Goal: Navigation & Orientation: Find specific page/section

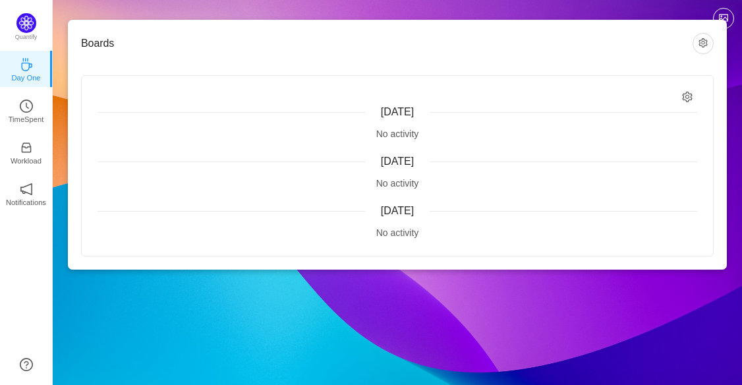
click at [452, 110] on div "[DATE]" at bounding box center [396, 112] width 599 height 16
click at [427, 219] on div "[DATE] No activity" at bounding box center [396, 221] width 599 height 36
click at [24, 34] on p "Quantify" at bounding box center [26, 38] width 32 height 12
click at [26, 29] on img at bounding box center [26, 23] width 20 height 20
click at [24, 72] on p "Day One" at bounding box center [25, 78] width 29 height 12
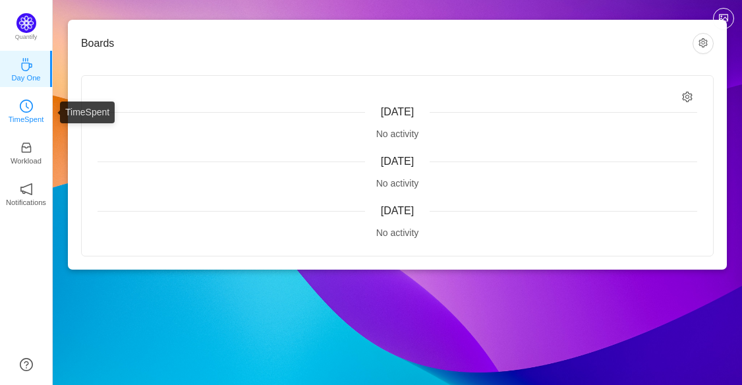
click at [32, 108] on icon "icon: clock-circle" at bounding box center [26, 105] width 13 height 13
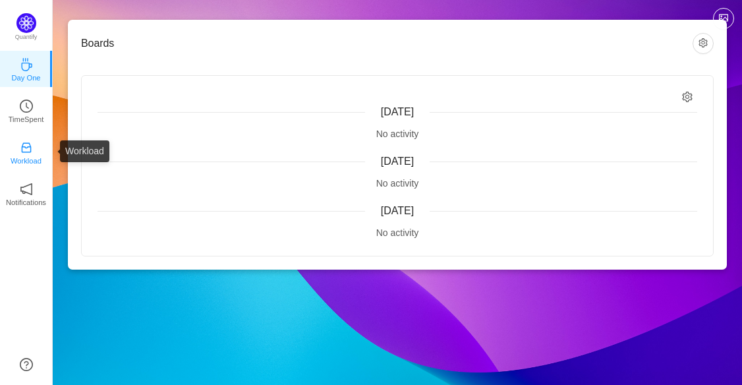
click at [24, 149] on icon "icon: inbox" at bounding box center [26, 147] width 13 height 13
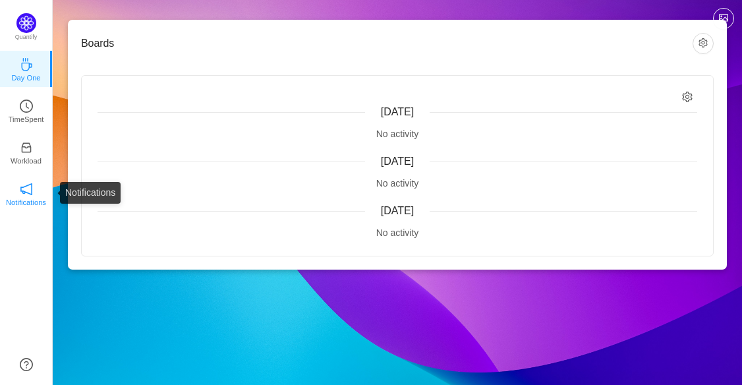
click at [28, 198] on p "Notifications" at bounding box center [26, 202] width 40 height 12
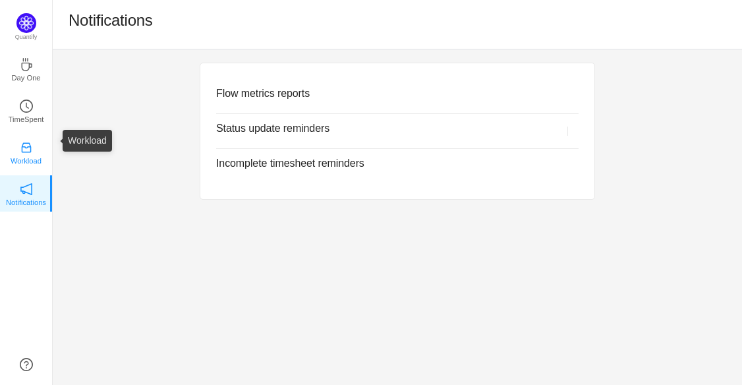
click at [27, 145] on link "Workload" at bounding box center [26, 151] width 13 height 13
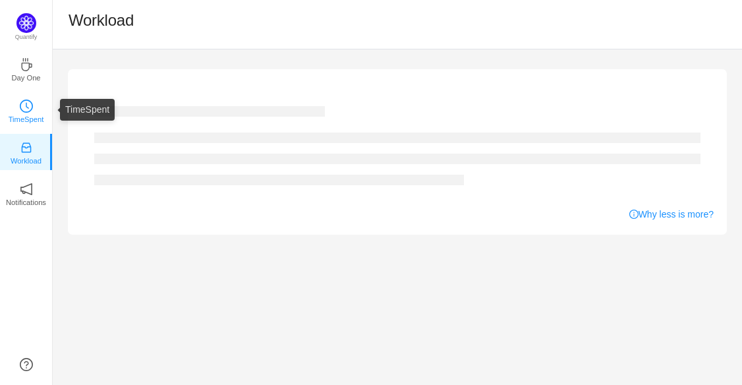
click at [22, 100] on icon "icon: clock-circle" at bounding box center [26, 105] width 13 height 13
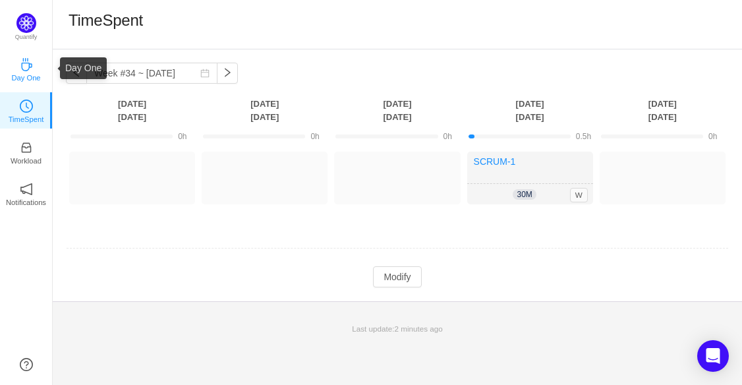
click at [29, 70] on icon "icon: coffee" at bounding box center [26, 64] width 13 height 13
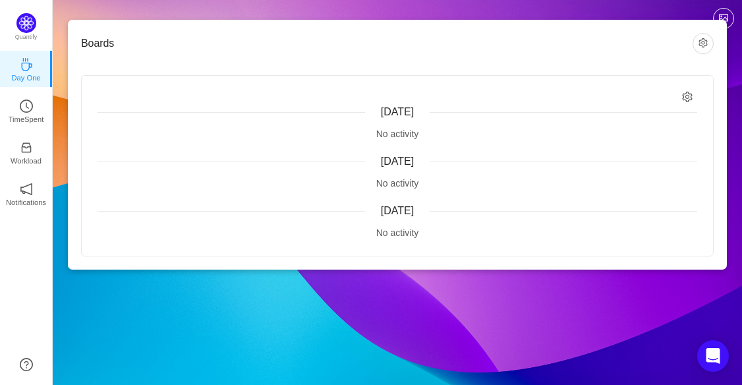
click at [135, 31] on div "Boards [DATE] No activity [DATE] No activity [DATE] No activity" at bounding box center [397, 145] width 659 height 250
click at [736, 41] on div "Boards [DATE] No activity [DATE] No activity [DATE] No activity" at bounding box center [397, 145] width 689 height 290
